Goal: Information Seeking & Learning: Learn about a topic

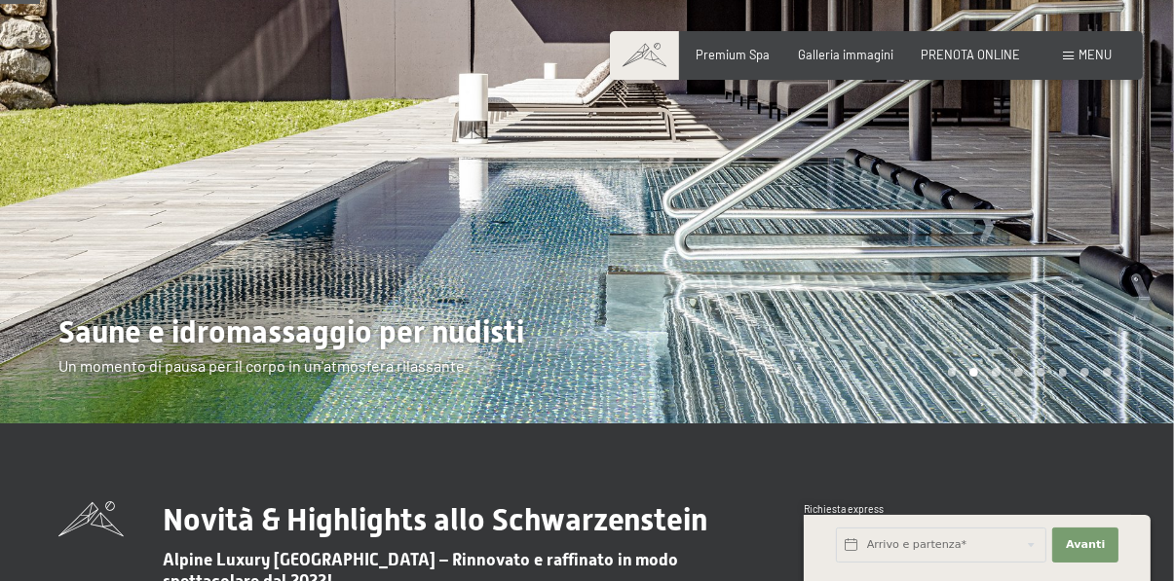
scroll to position [212, 0]
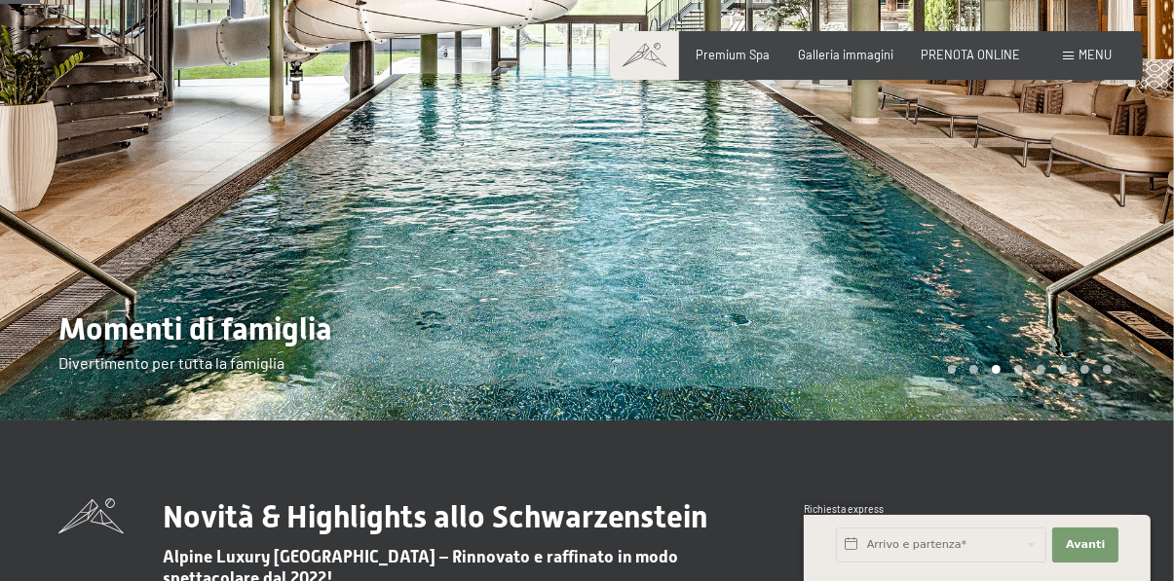
click at [920, 306] on div at bounding box center [880, 104] width 587 height 633
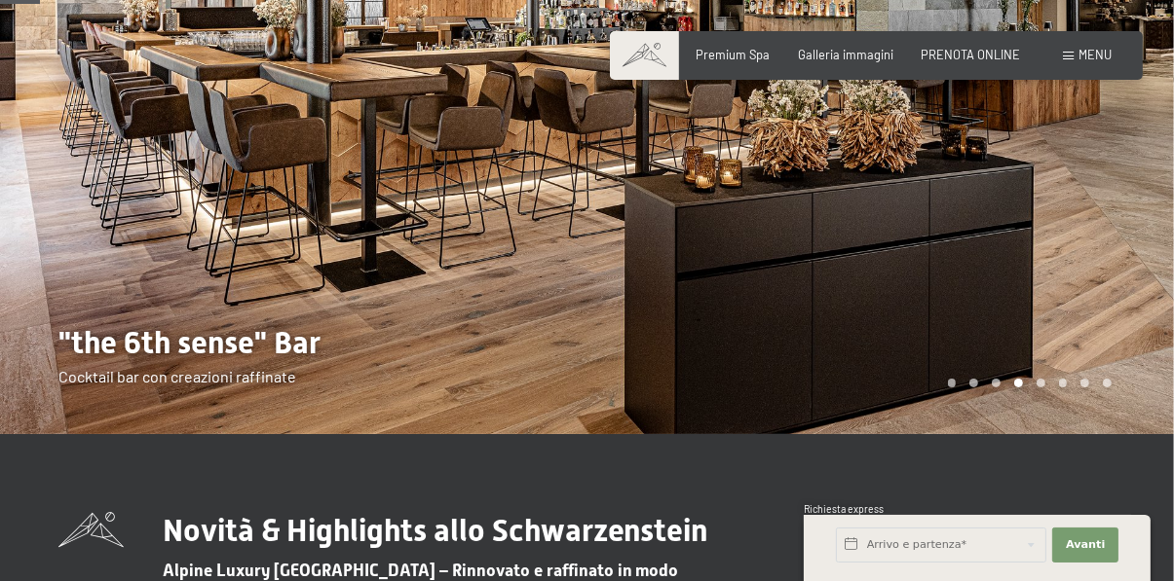
scroll to position [183, 0]
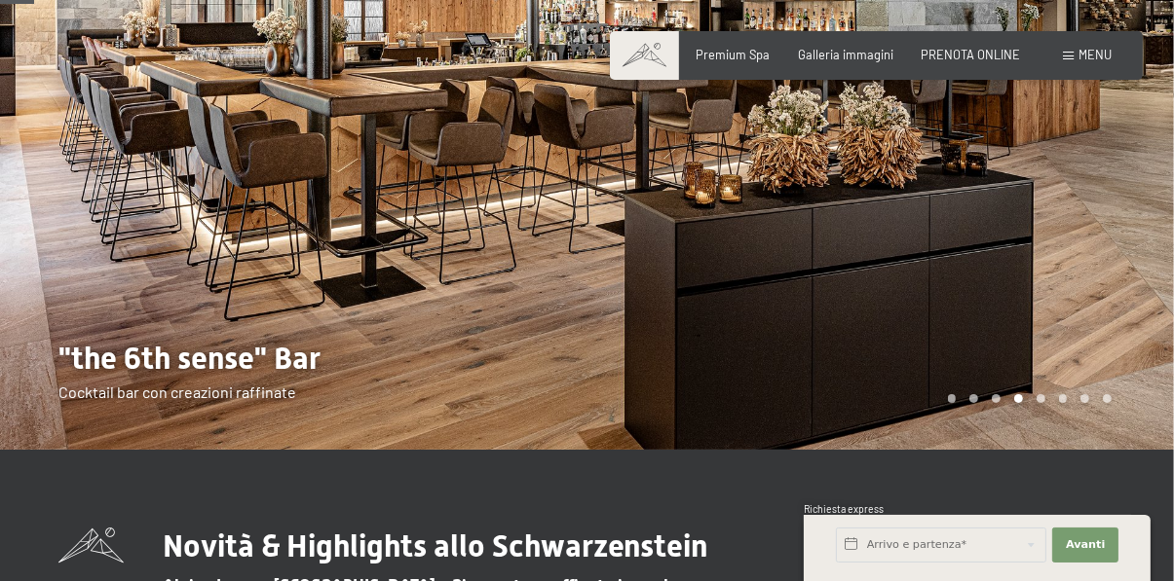
click at [822, 317] on div at bounding box center [880, 133] width 587 height 633
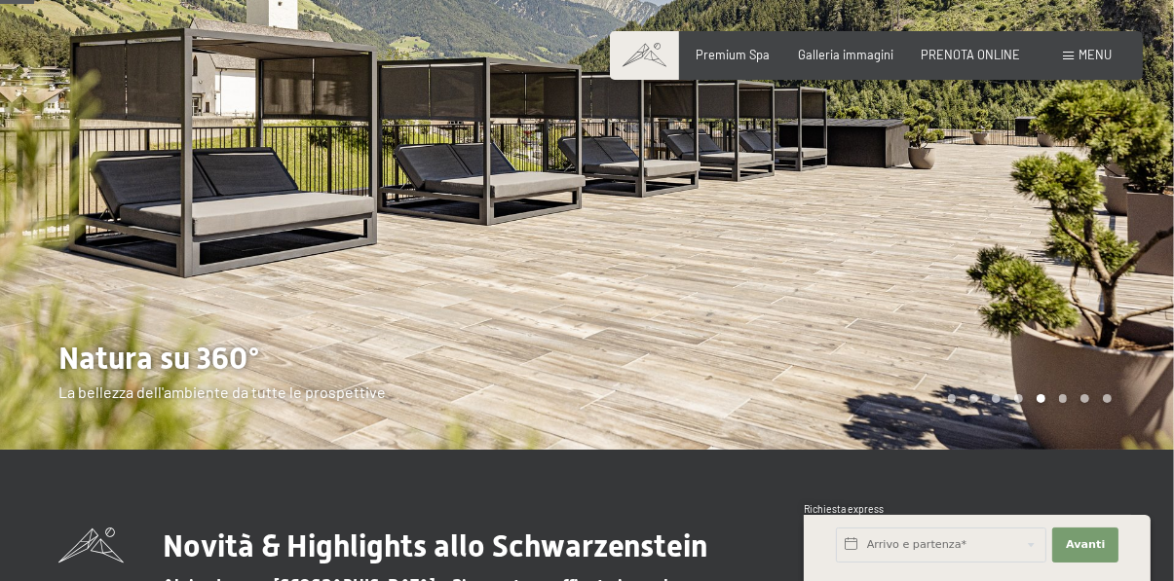
click at [812, 296] on div at bounding box center [880, 133] width 587 height 633
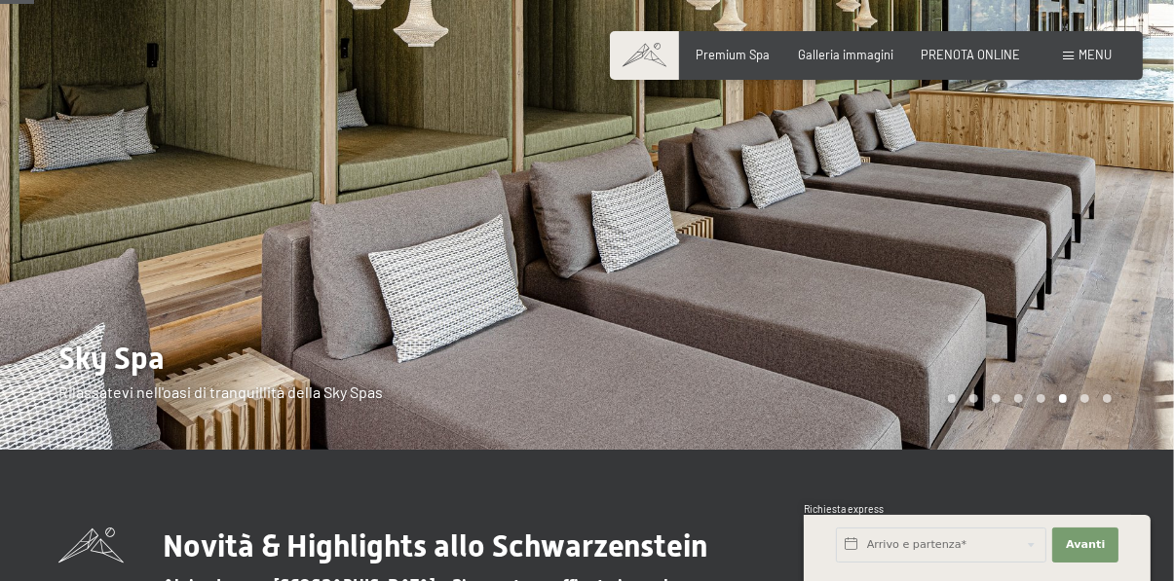
click at [836, 298] on div at bounding box center [880, 133] width 587 height 633
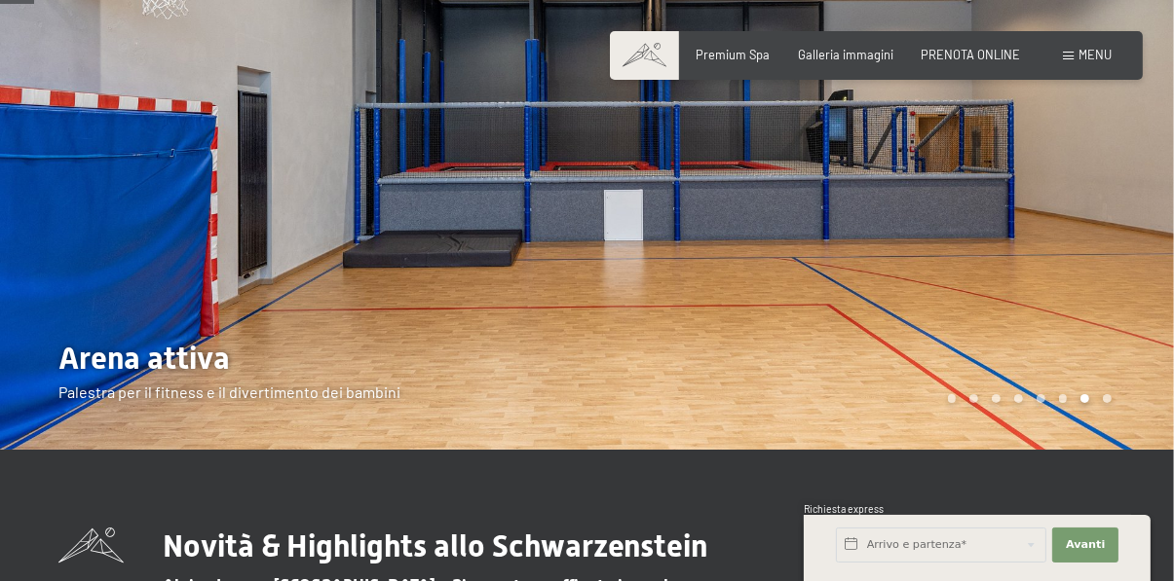
click at [835, 307] on div at bounding box center [880, 133] width 587 height 633
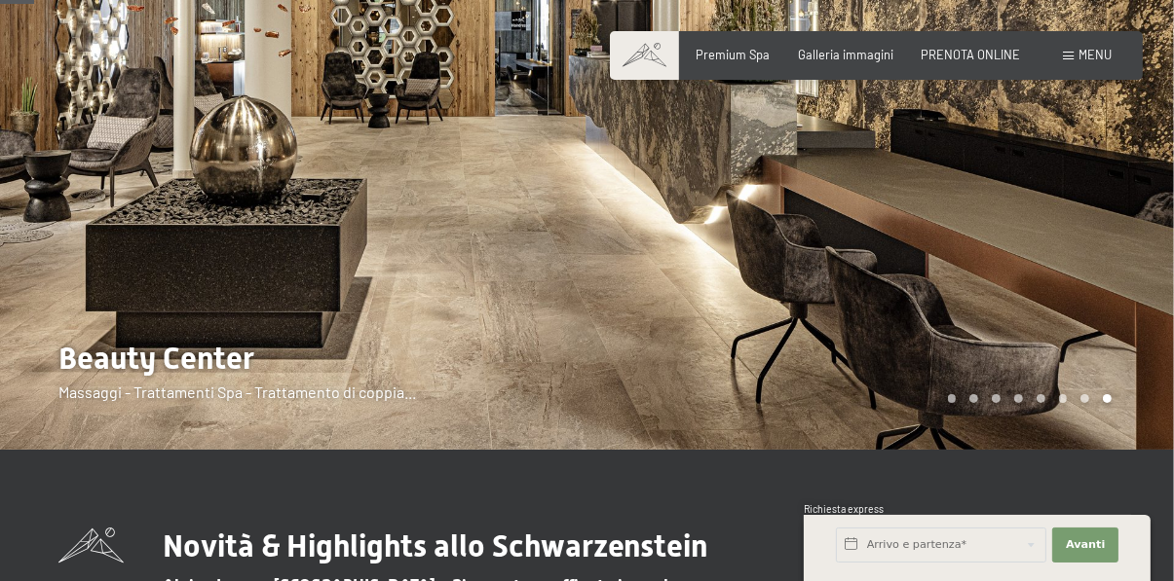
click at [840, 281] on div at bounding box center [880, 133] width 587 height 633
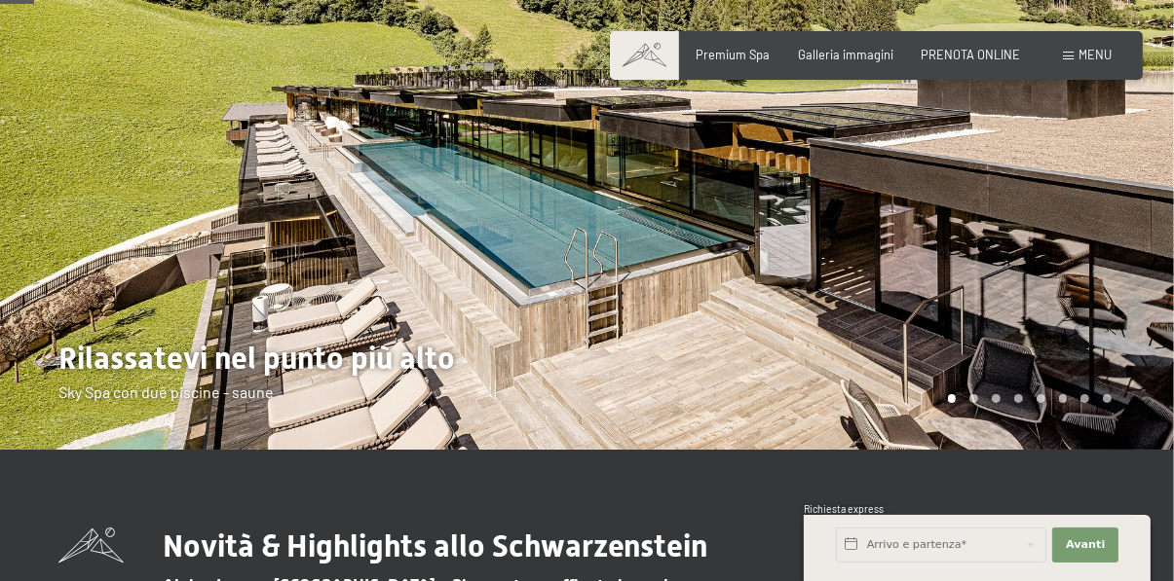
click at [871, 279] on div at bounding box center [880, 133] width 587 height 633
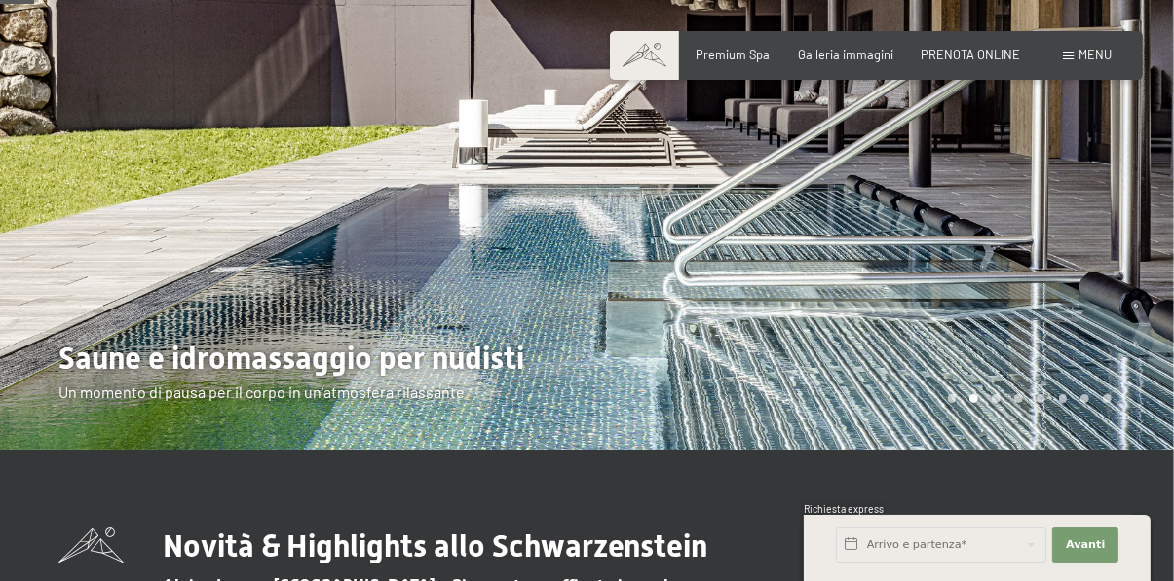
click at [875, 258] on div at bounding box center [880, 133] width 587 height 633
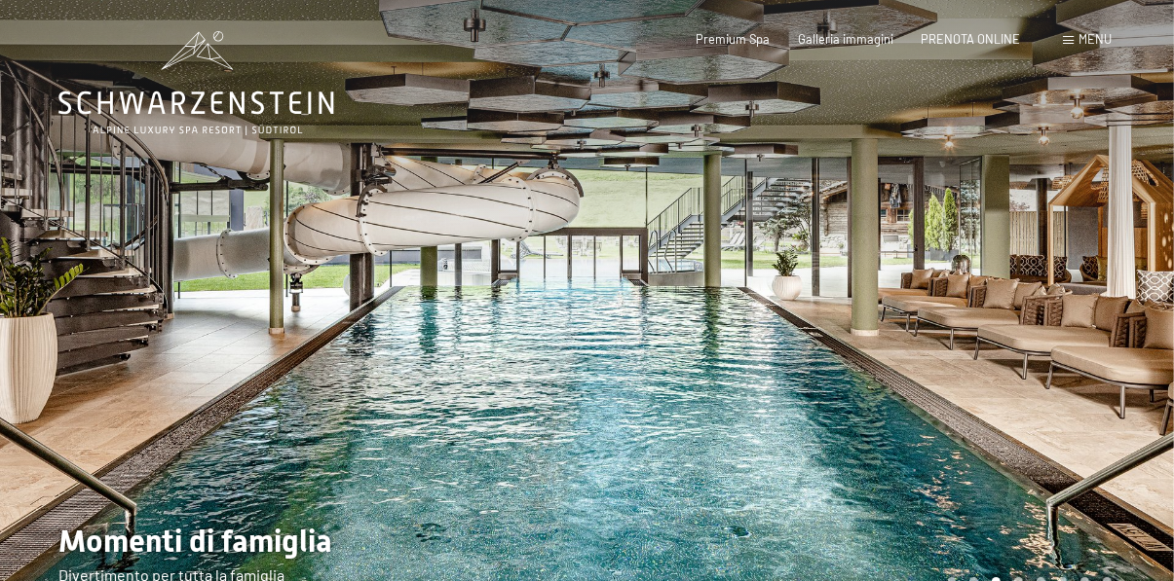
scroll to position [0, 0]
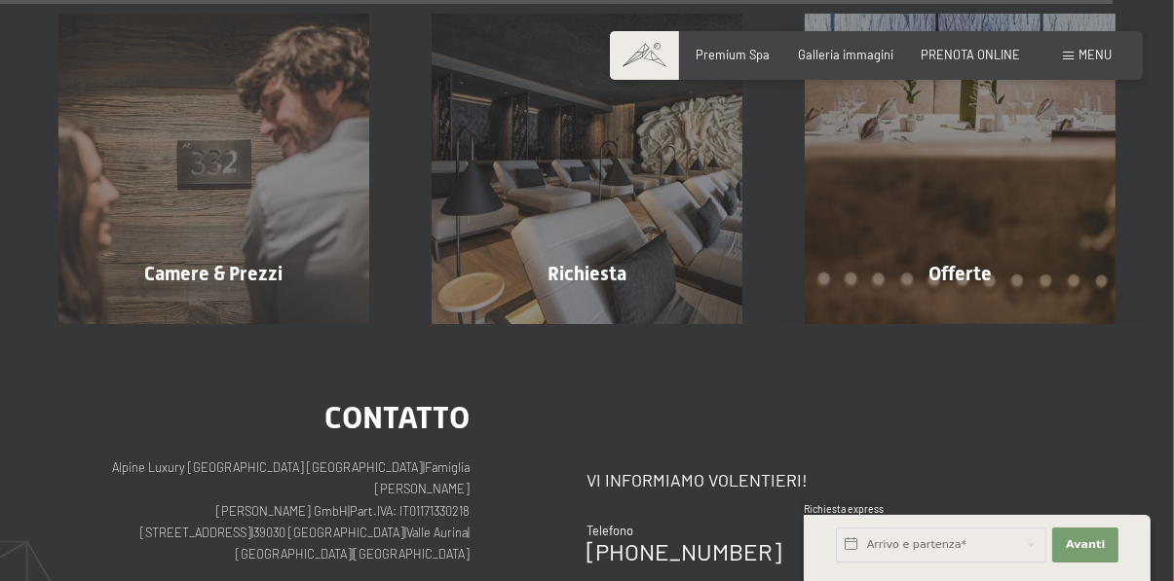
scroll to position [5897, 0]
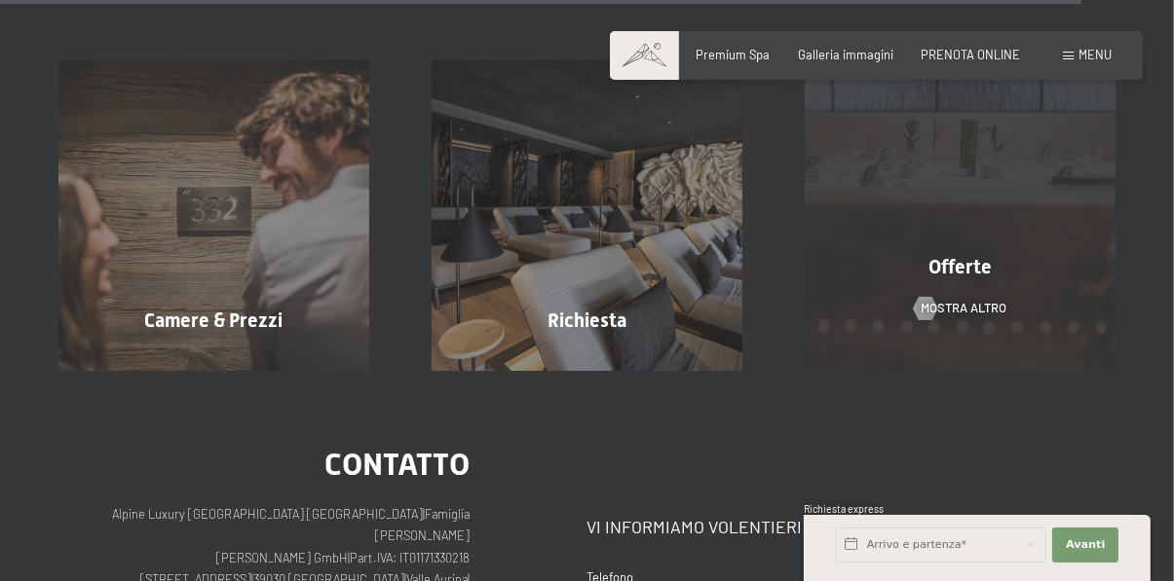
click at [945, 195] on div "Offerte mostra altro" at bounding box center [959, 215] width 373 height 311
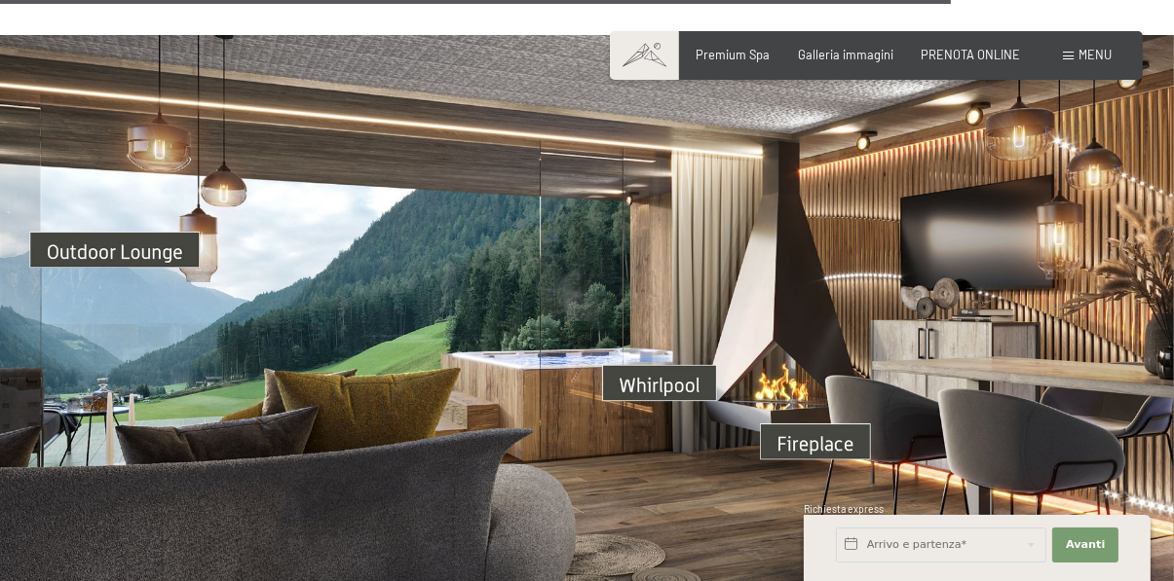
scroll to position [5187, 0]
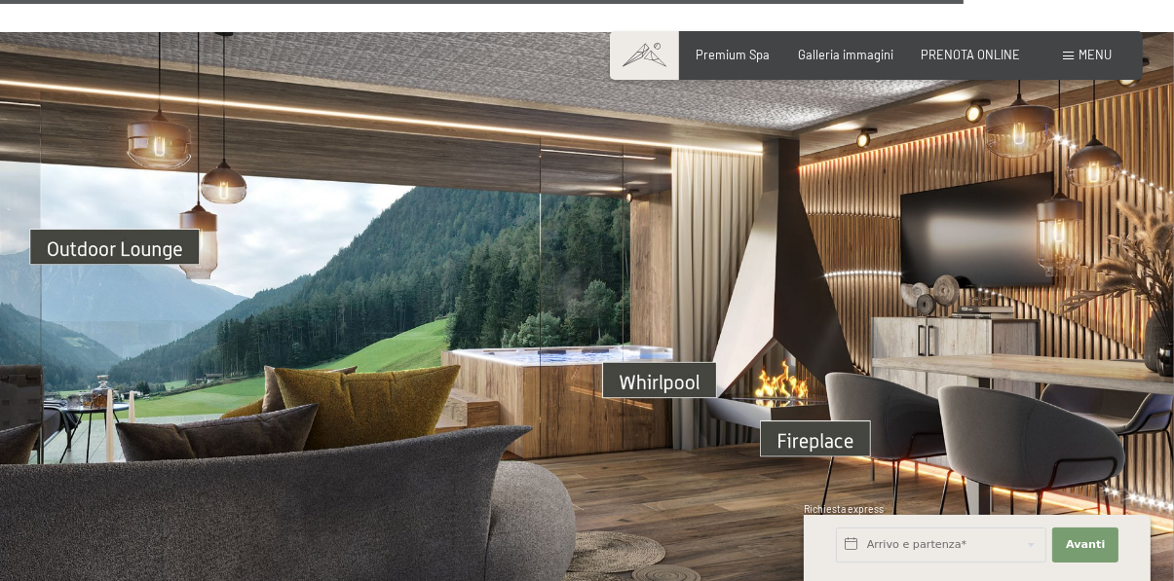
click at [161, 215] on img at bounding box center [587, 362] width 1174 height 660
click at [673, 347] on img at bounding box center [587, 362] width 1174 height 660
click at [824, 400] on img at bounding box center [587, 362] width 1174 height 660
click at [1082, 509] on img at bounding box center [587, 362] width 1174 height 660
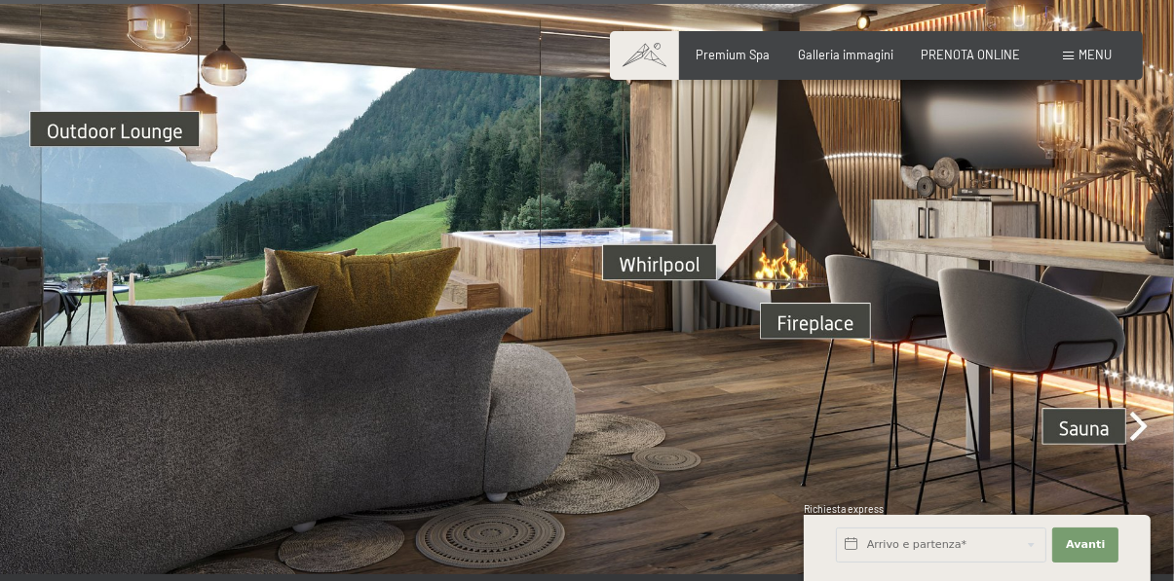
scroll to position [5318, 0]
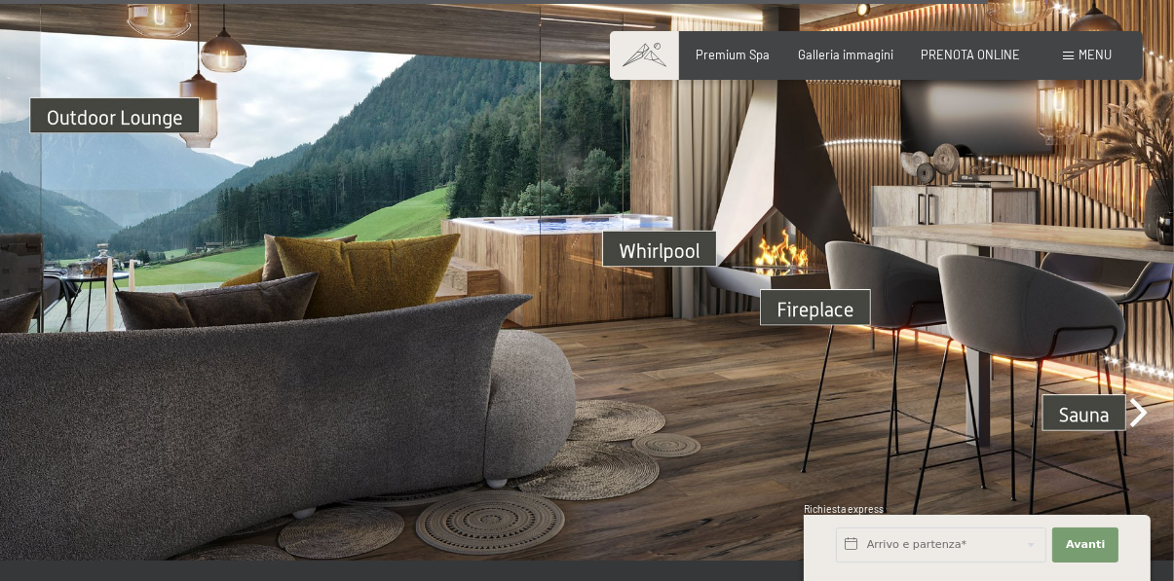
click at [1141, 377] on img at bounding box center [587, 231] width 1174 height 660
click at [1127, 371] on img at bounding box center [587, 231] width 1174 height 660
click at [1128, 376] on img at bounding box center [587, 231] width 1174 height 660
click at [1139, 375] on img at bounding box center [587, 231] width 1174 height 660
click at [1135, 372] on img at bounding box center [587, 231] width 1174 height 660
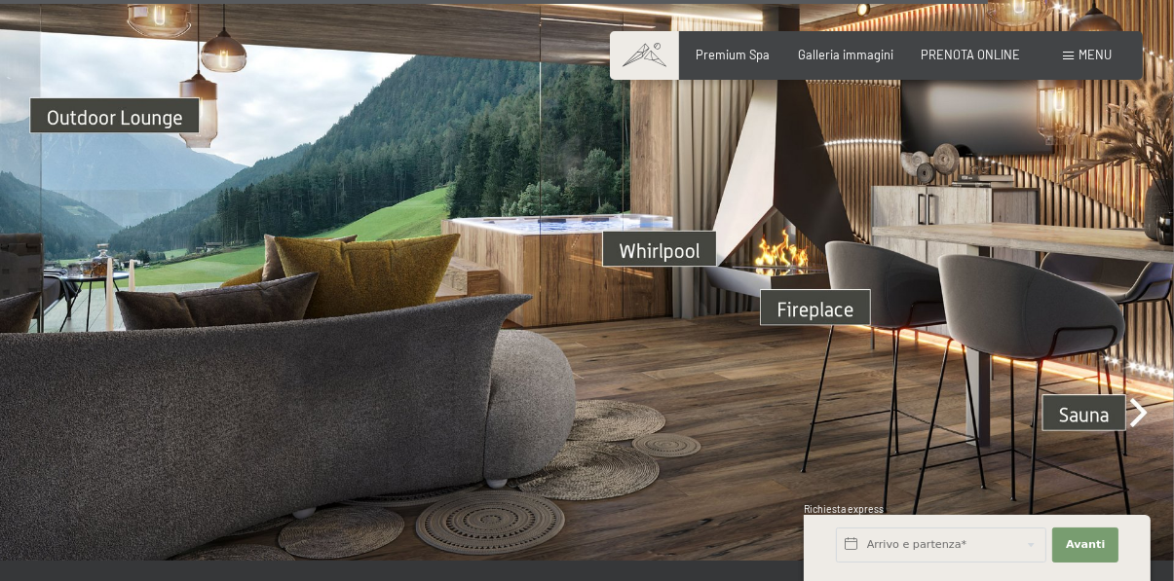
click at [873, 59] on span "Galleria immagini" at bounding box center [845, 55] width 95 height 16
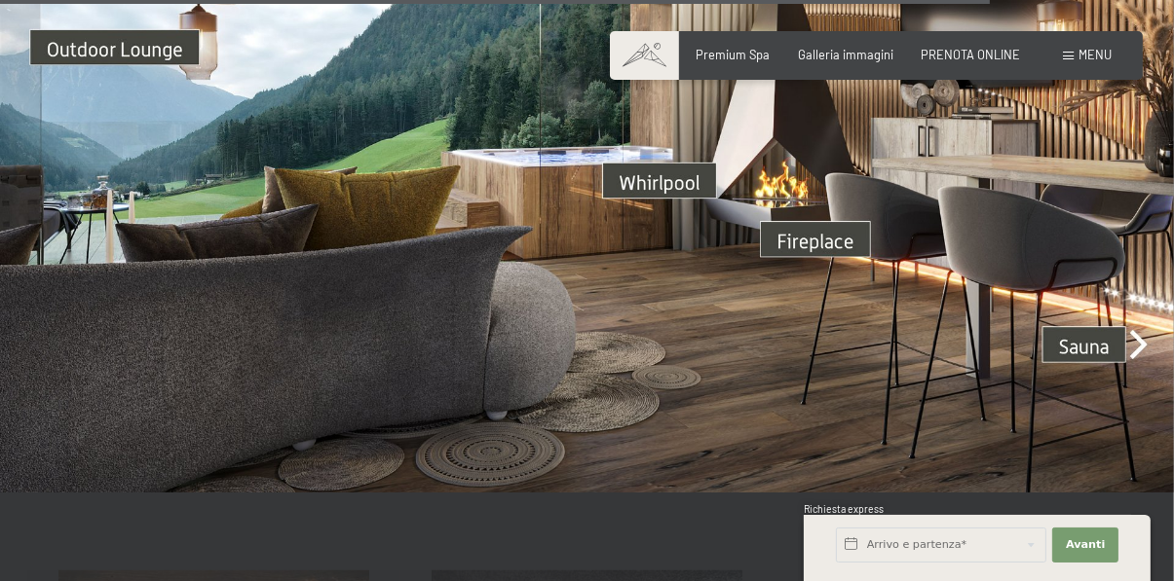
scroll to position [5400, 0]
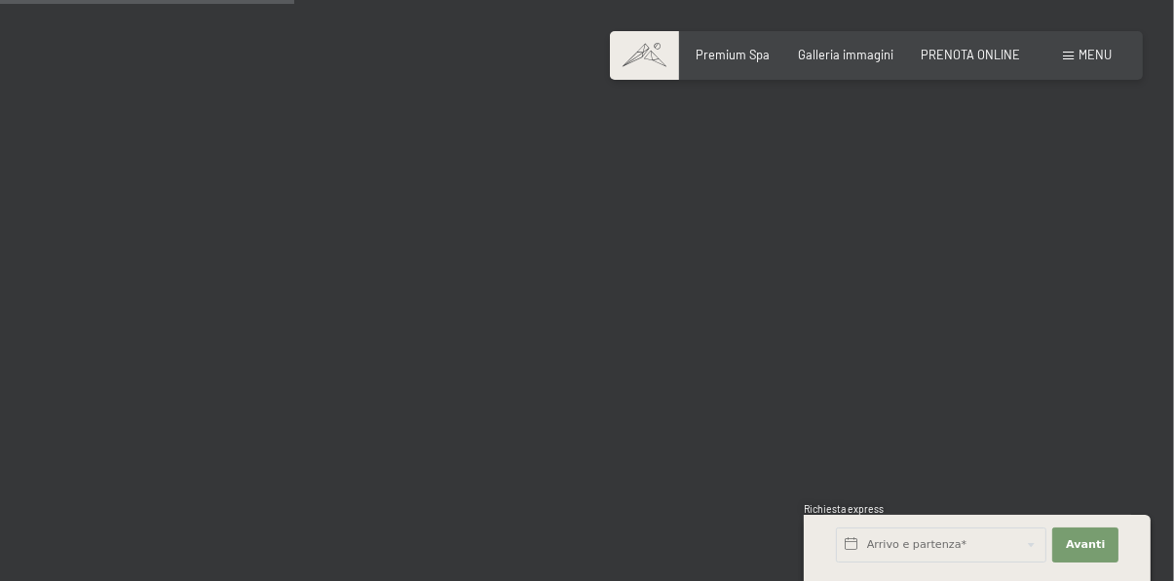
scroll to position [4231, 0]
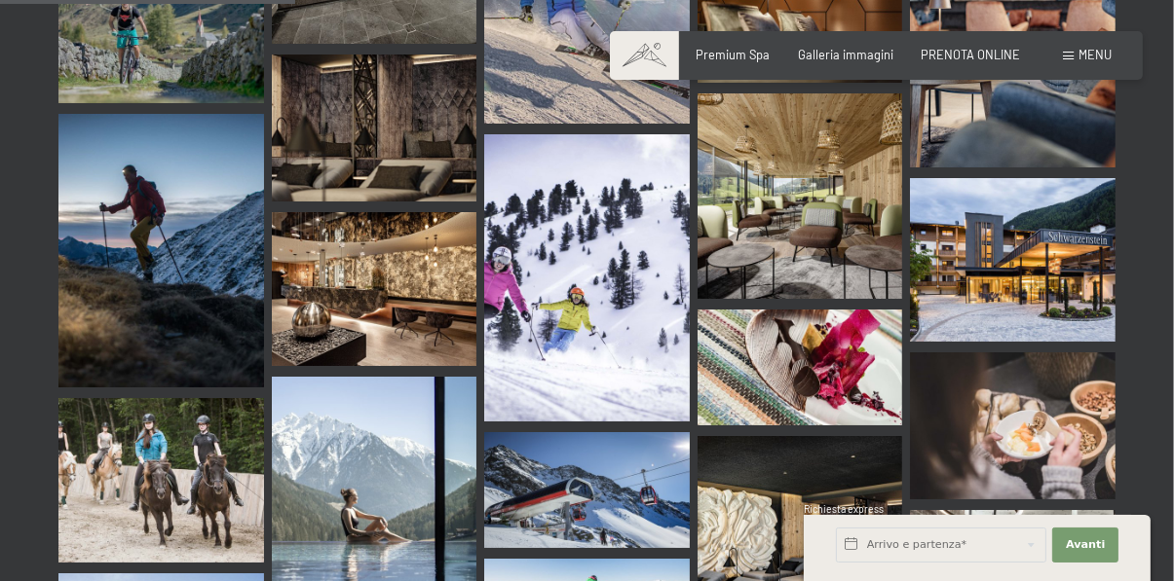
click at [1037, 537] on img at bounding box center [1012, 587] width 205 height 154
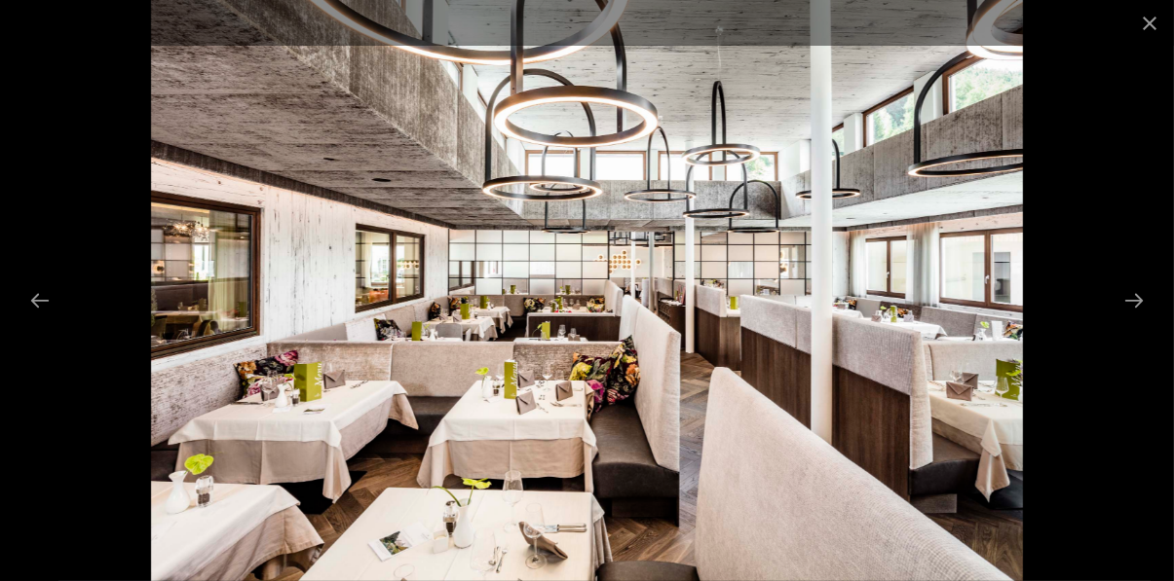
click at [1126, 319] on button "Next slide" at bounding box center [1133, 300] width 41 height 38
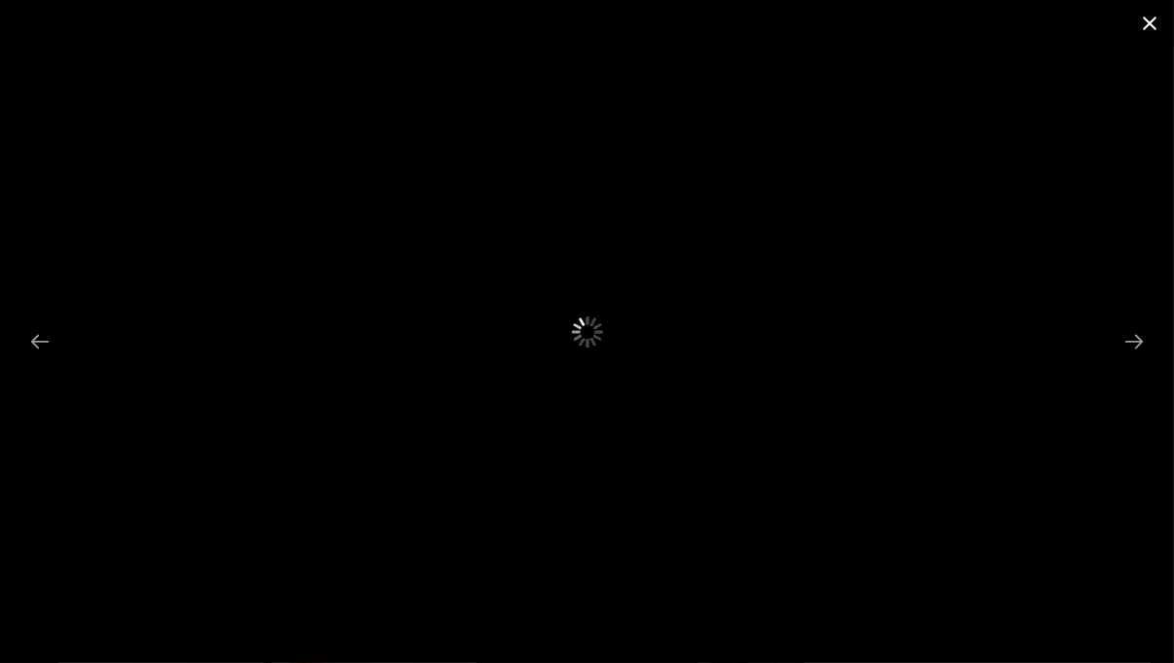
click at [1148, 21] on button "Close gallery" at bounding box center [1149, 23] width 49 height 46
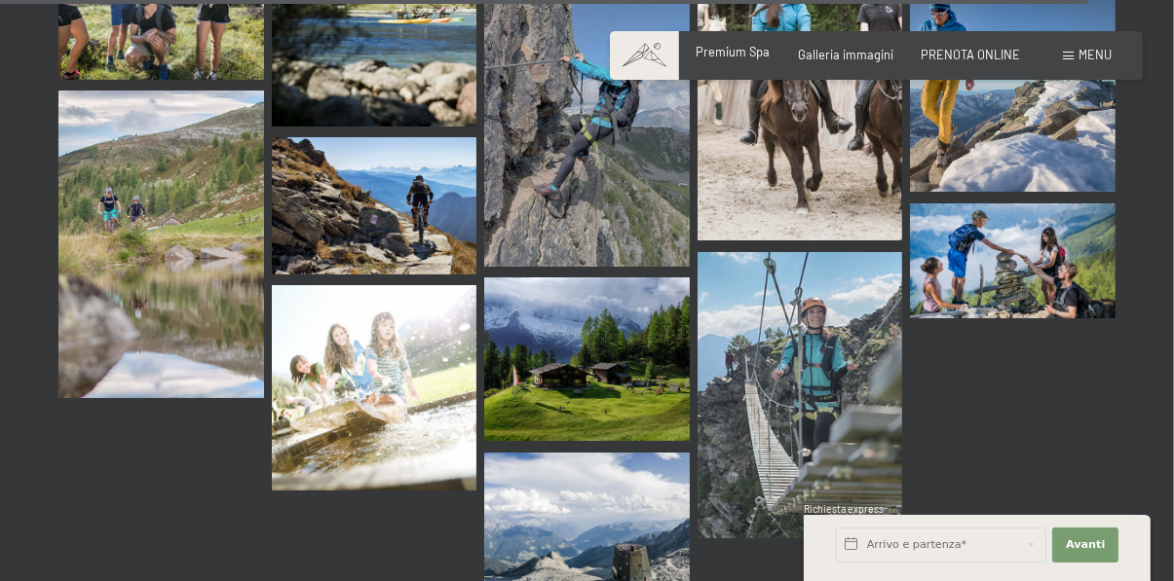
scroll to position [15748, 0]
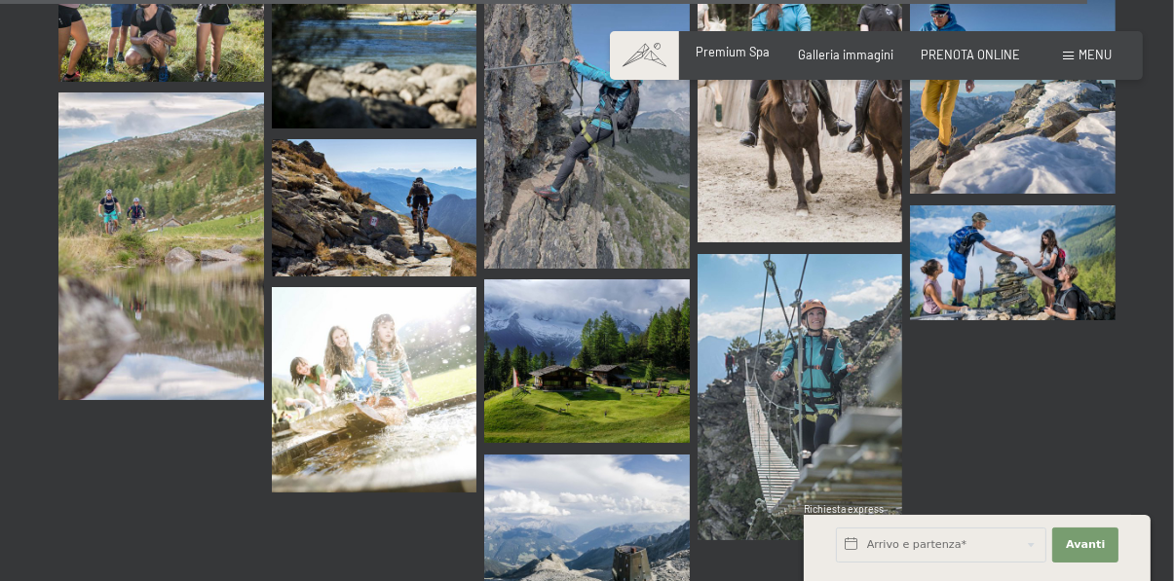
click at [745, 56] on span "Premium Spa" at bounding box center [733, 52] width 74 height 16
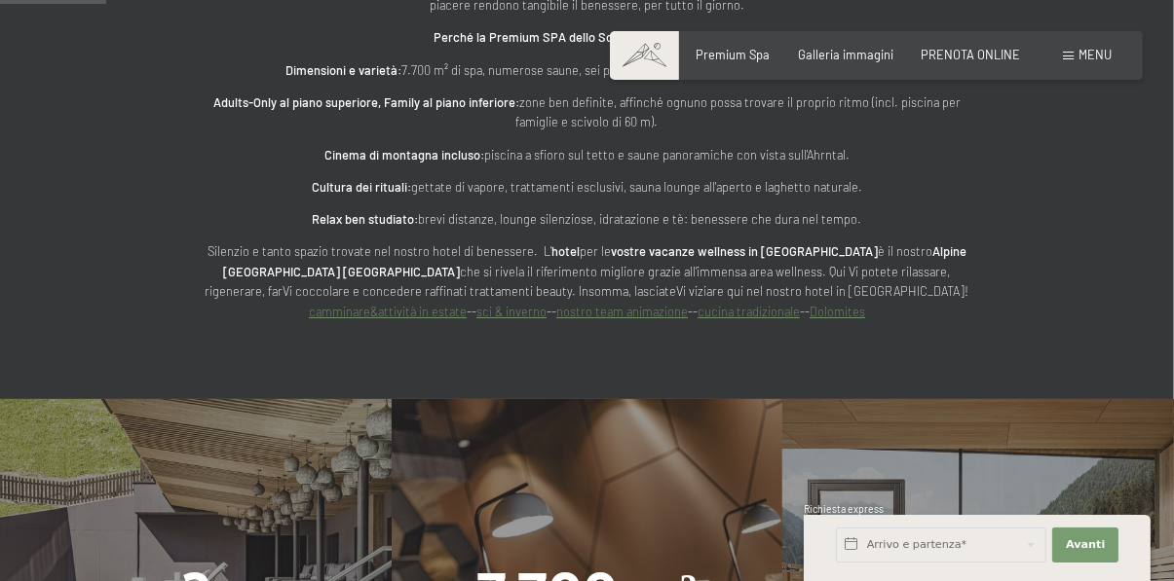
scroll to position [1030, 0]
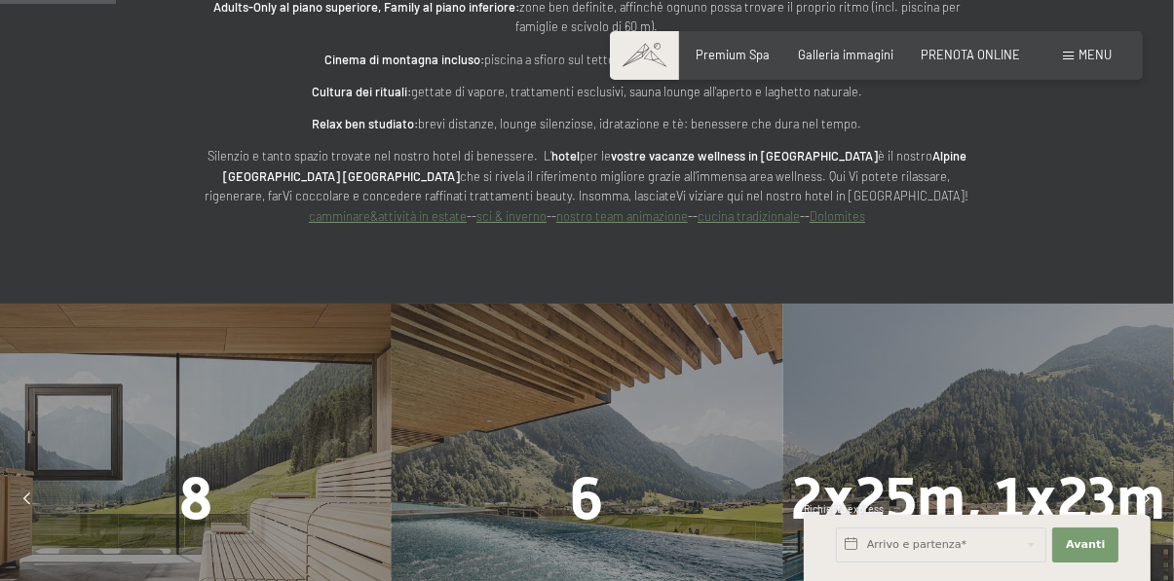
scroll to position [1120, 0]
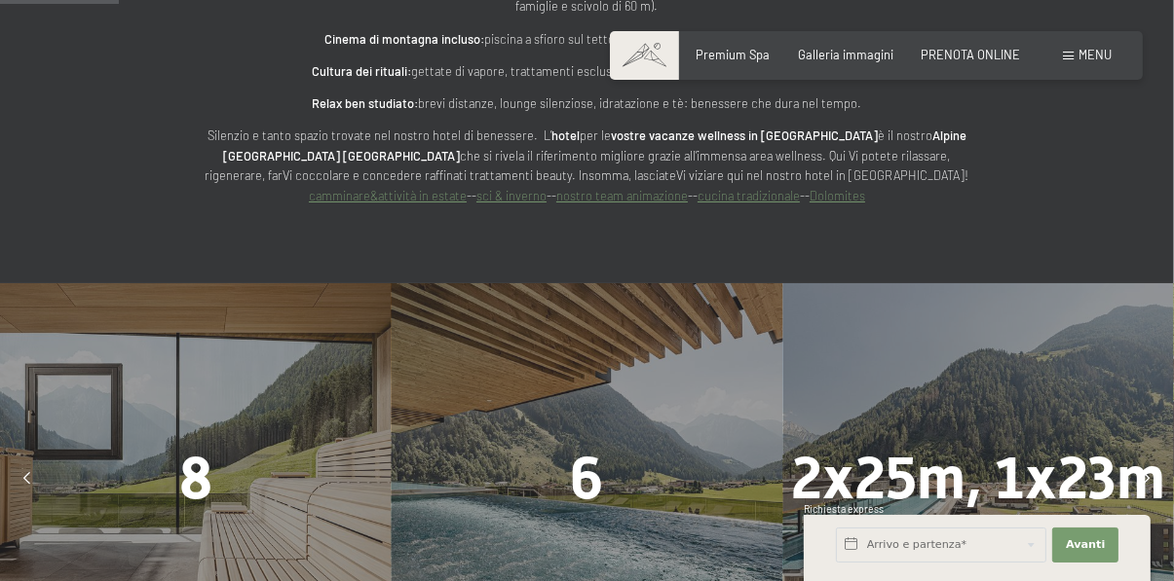
scroll to position [1138, 0]
